Goal: Information Seeking & Learning: Learn about a topic

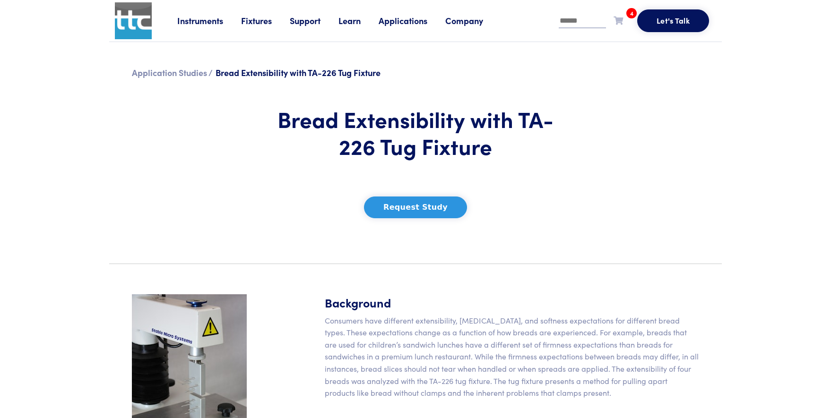
scroll to position [288, 0]
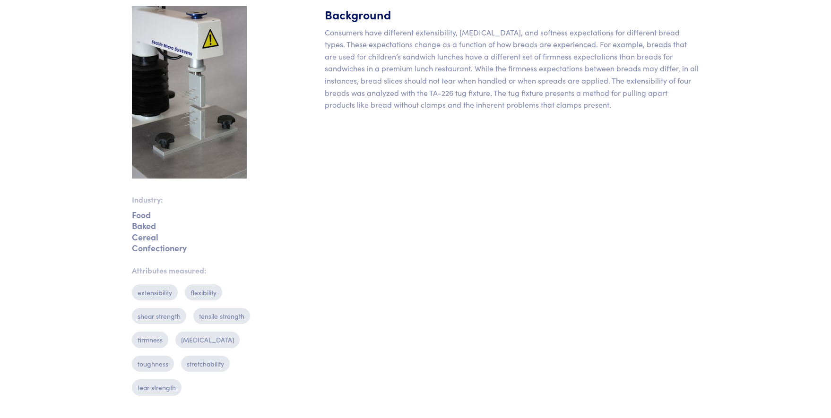
click at [196, 155] on img at bounding box center [189, 92] width 115 height 173
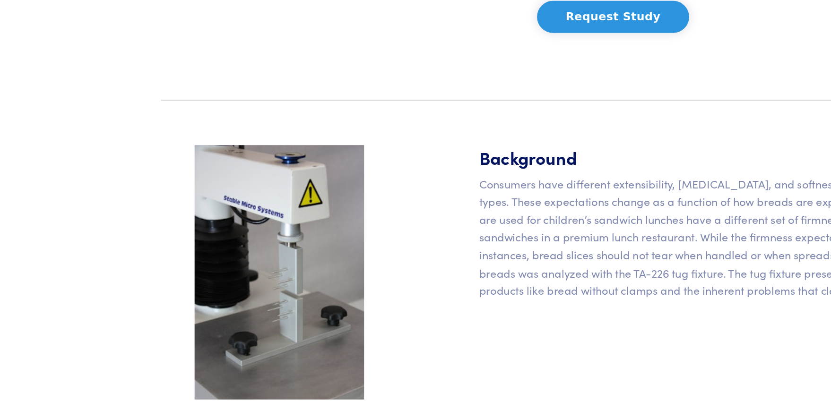
scroll to position [121, 0]
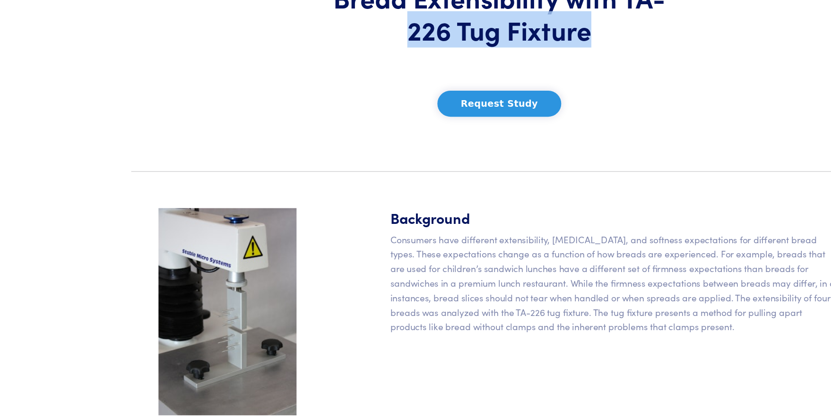
drag, startPoint x: 341, startPoint y: 26, endPoint x: 525, endPoint y: 28, distance: 184.0
click at [524, 28] on h1 "Bread Extensibility with TA-226 Tug Fixture" at bounding box center [416, 11] width 278 height 54
copy h1 "226 Tug Fixture"
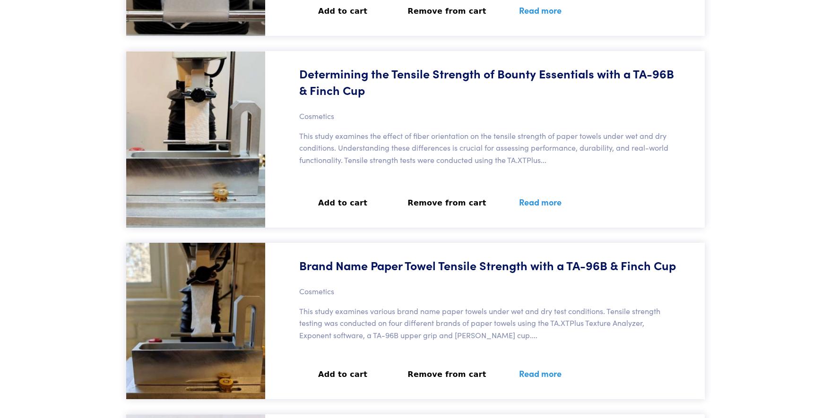
scroll to position [501, 0]
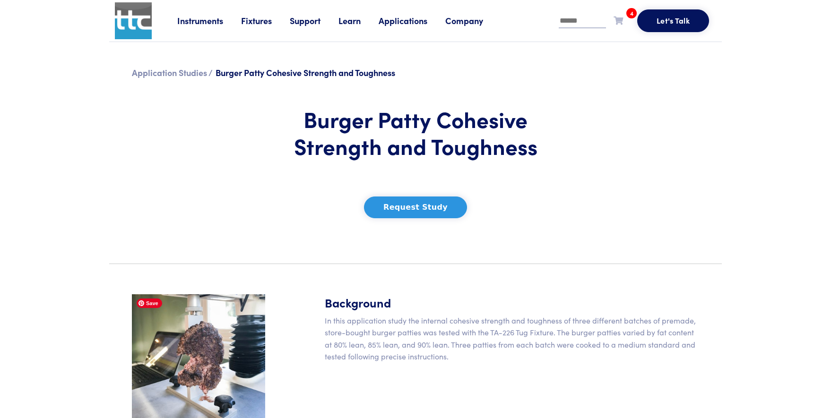
click at [149, 323] on img at bounding box center [198, 361] width 133 height 133
